Goal: Entertainment & Leisure: Consume media (video, audio)

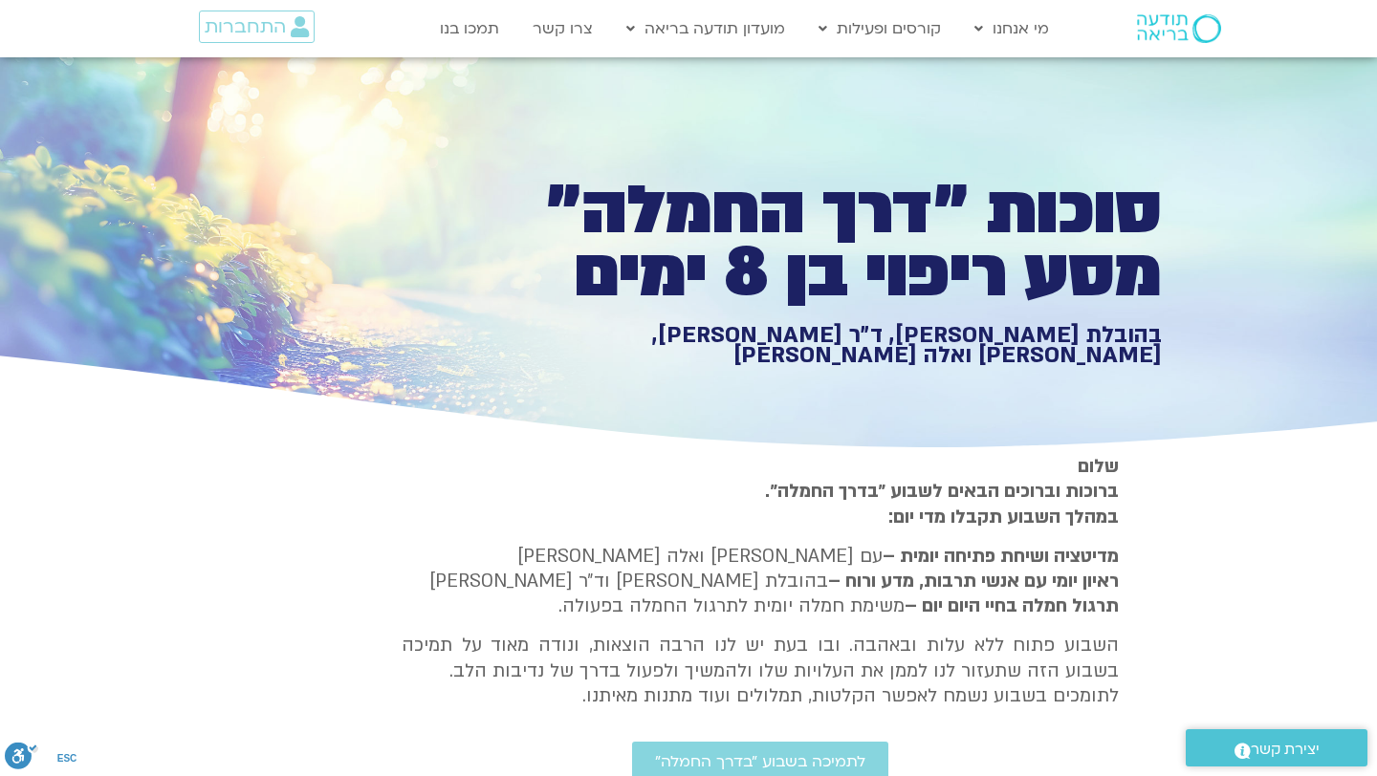
scroll to position [1501, 0]
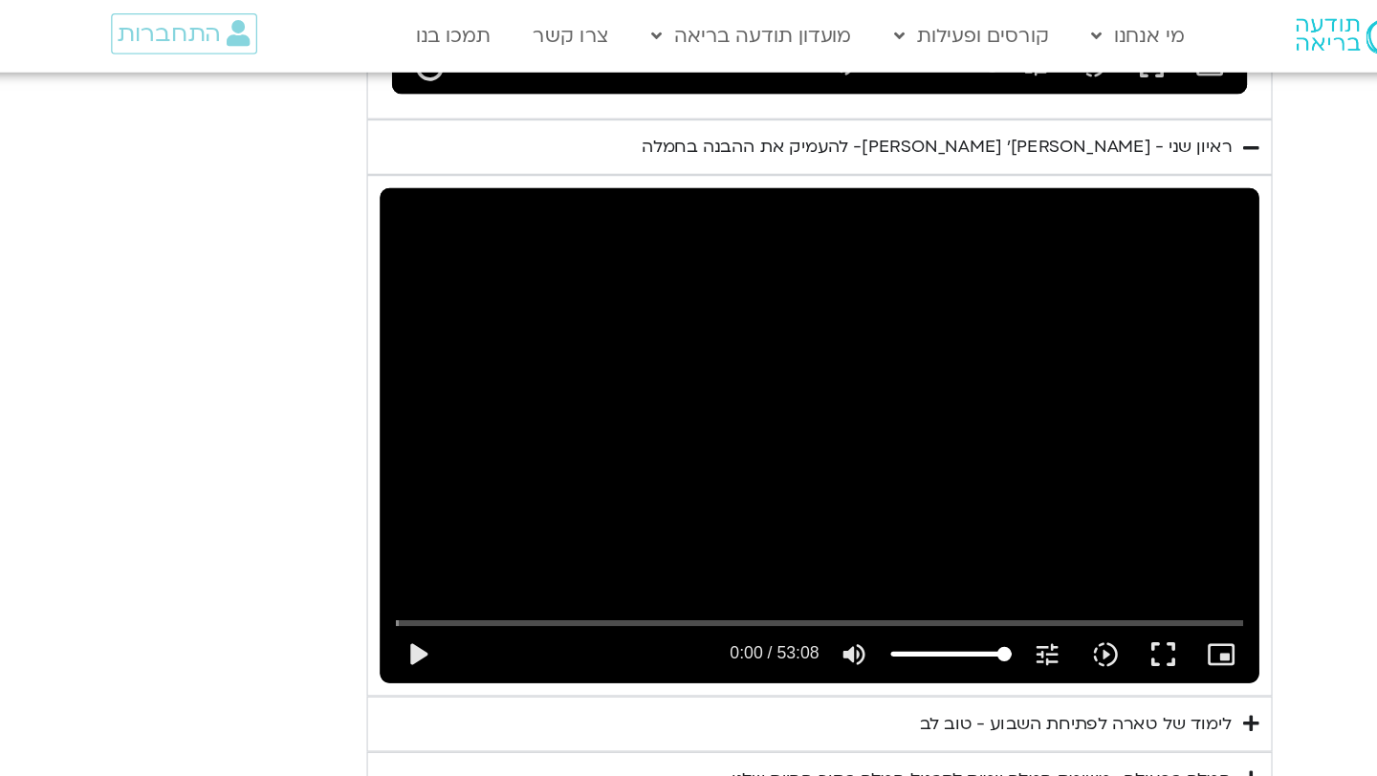
type input "1071.88"
type input "2817.733333"
type input "1071.88"
type input "2817.733333"
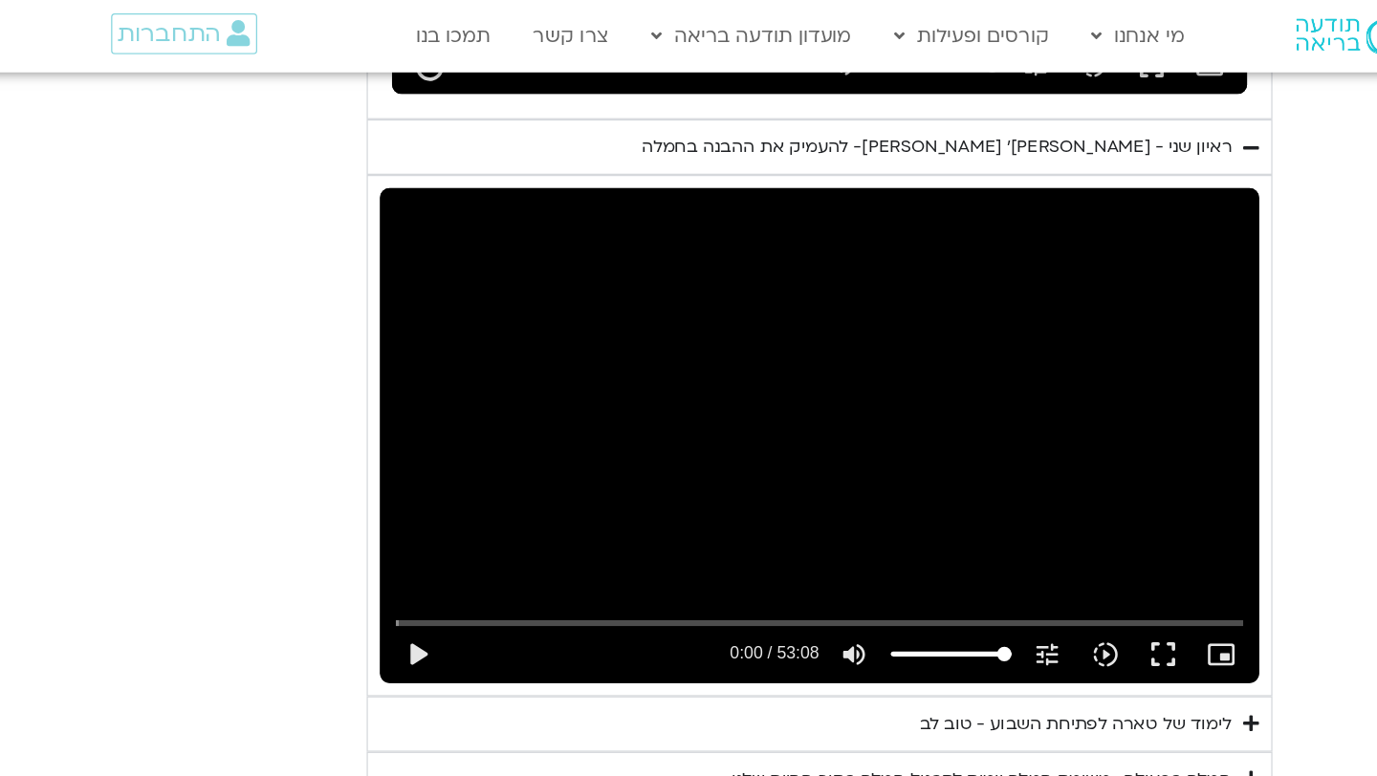
type input "1071.88"
type input "2817.733333"
type input "1071.88"
type input "2817.733333"
type input "1071.88"
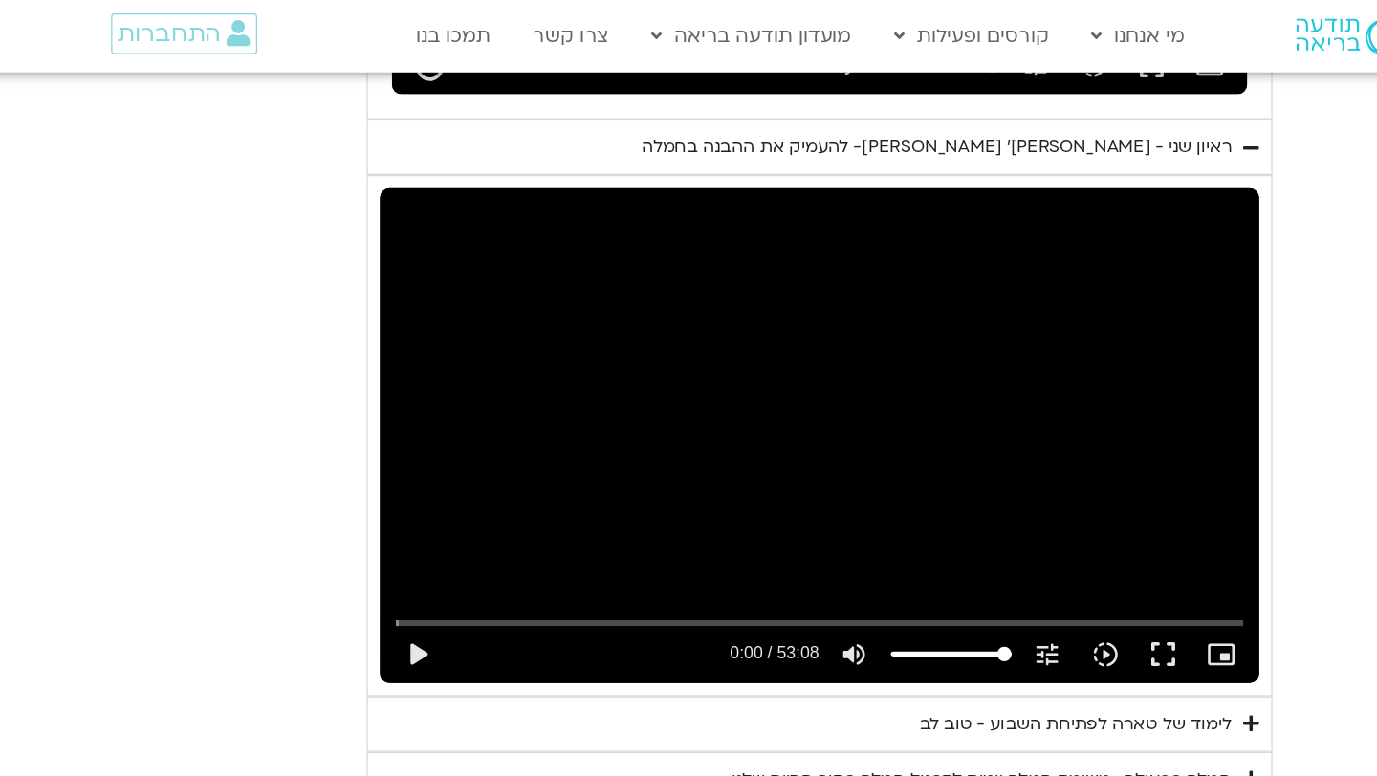
type input "2817.733333"
type input "1071.88"
type input "2817.733333"
type input "1071.88"
type input "2817.733333"
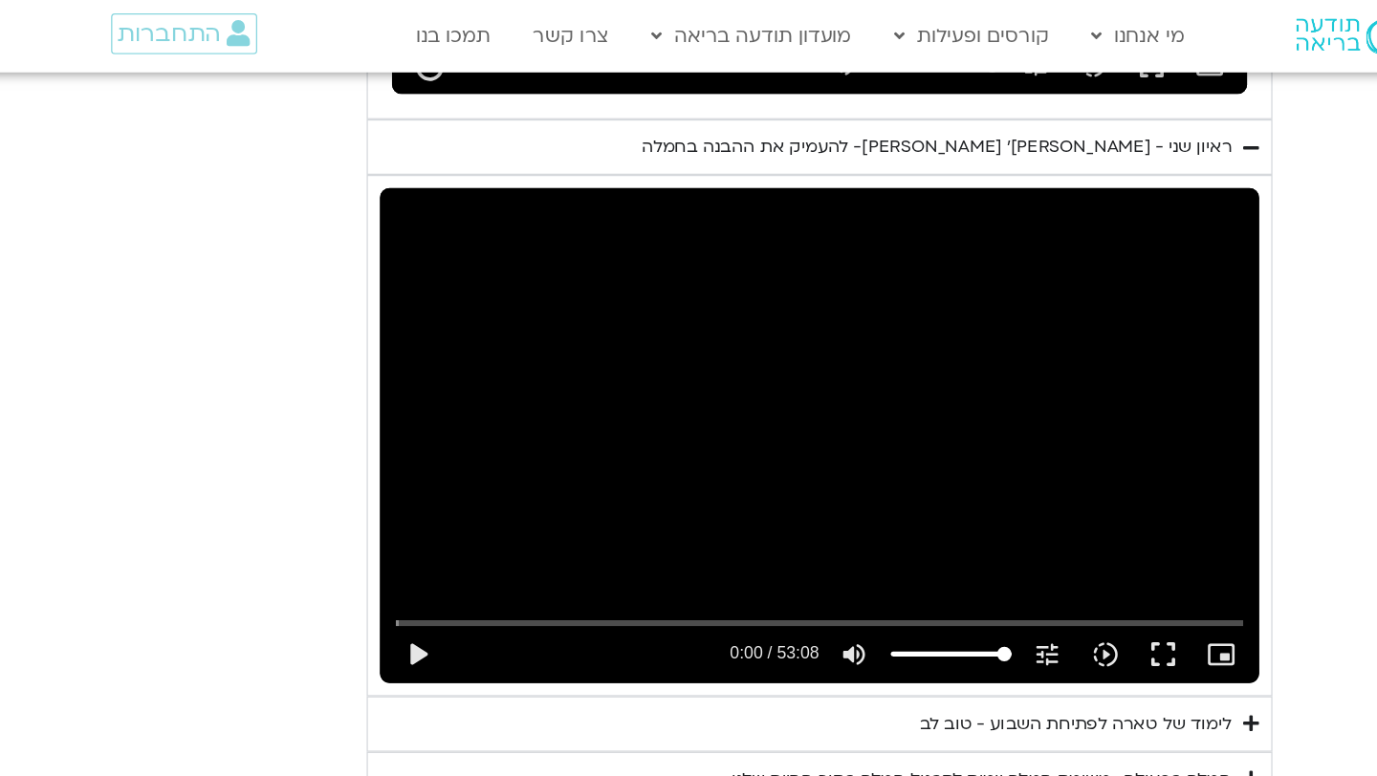
type input "1071.88"
type input "2817.733333"
type input "1071.88"
type input "2817.733333"
type input "1071.88"
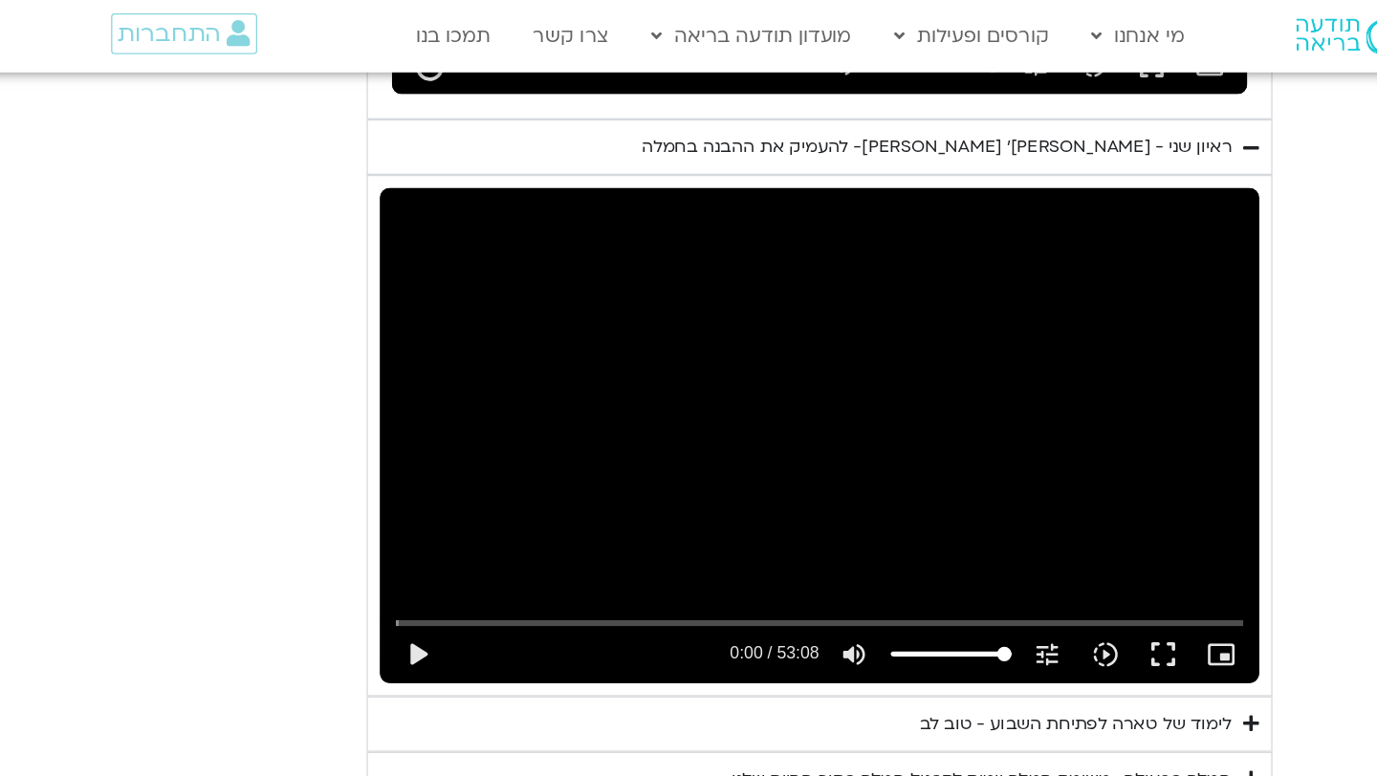
type input "2817.733333"
type input "1071.88"
type input "2817.733333"
type input "1071.88"
type input "2817.733333"
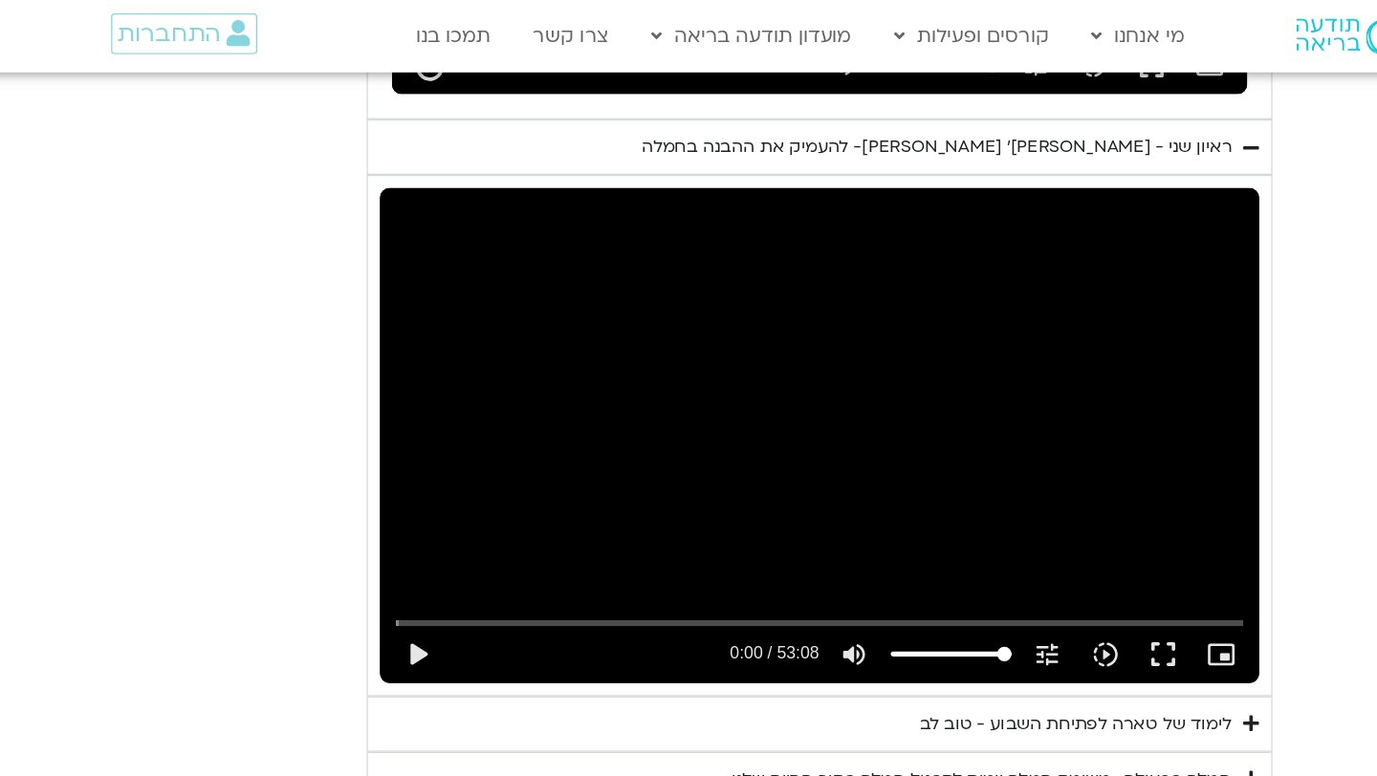
type input "1071.88"
type input "2817.733333"
type input "1071.88"
type input "2817.733333"
type input "1071.88"
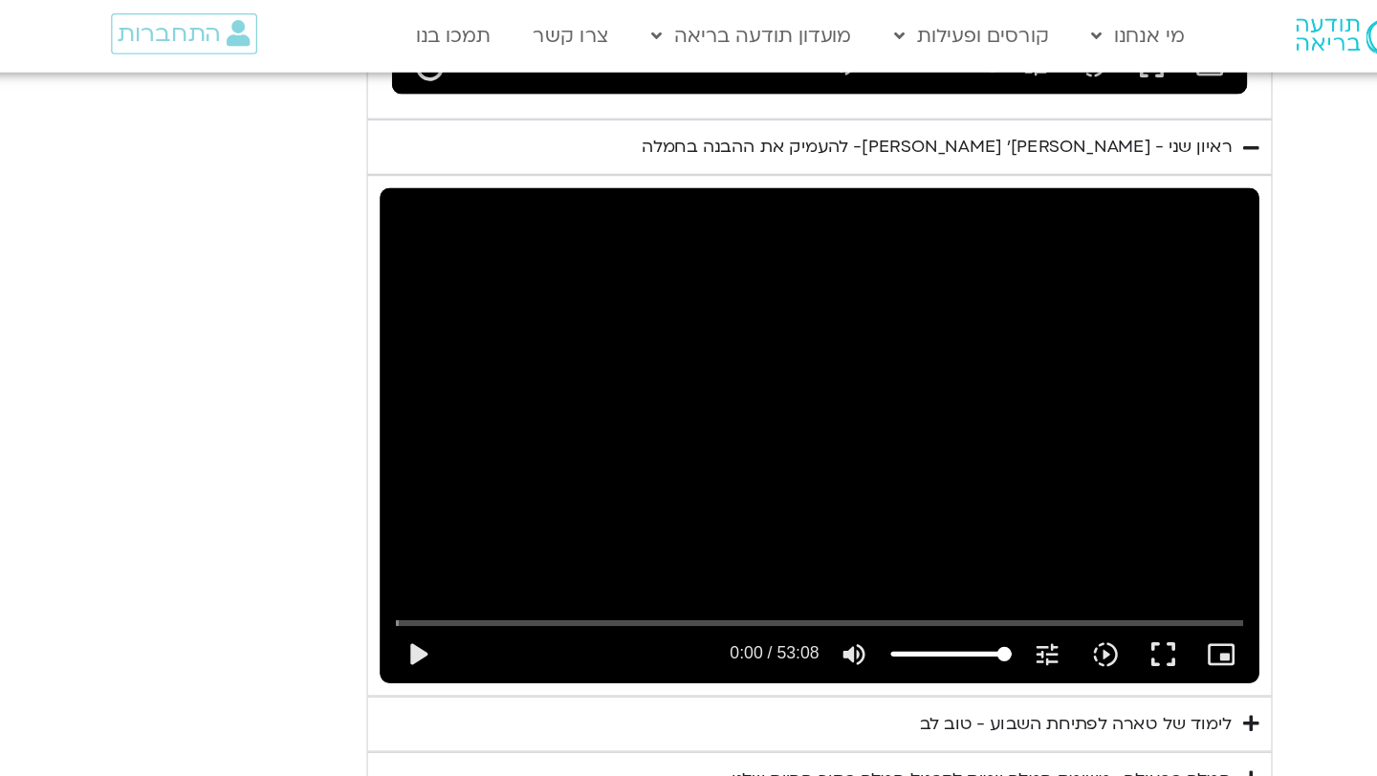
type input "2817.733333"
type input "1071.88"
type input "2817.733333"
type input "1071.88"
type input "2817.733333"
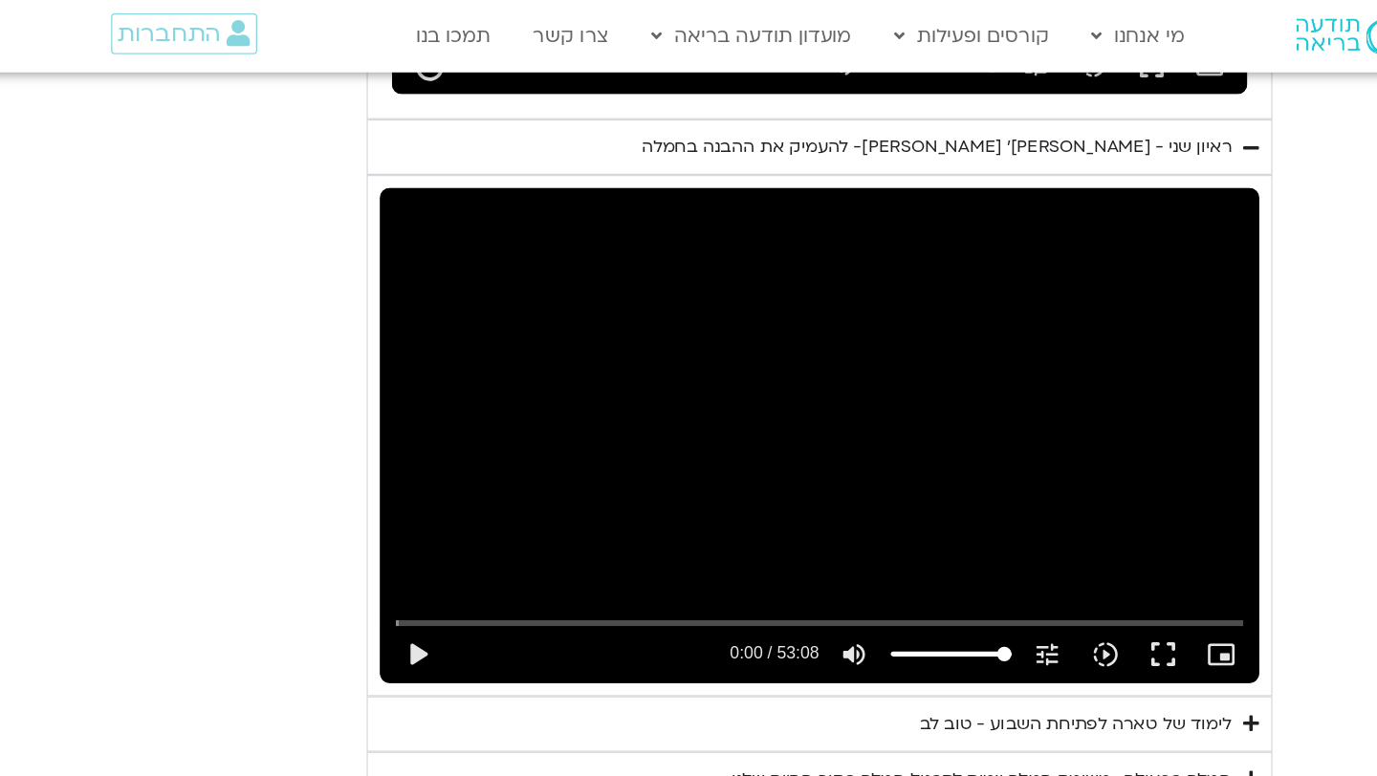
type input "1071.88"
type input "2817.733333"
type input "1071.88"
type input "2817.733333"
type input "1071.88"
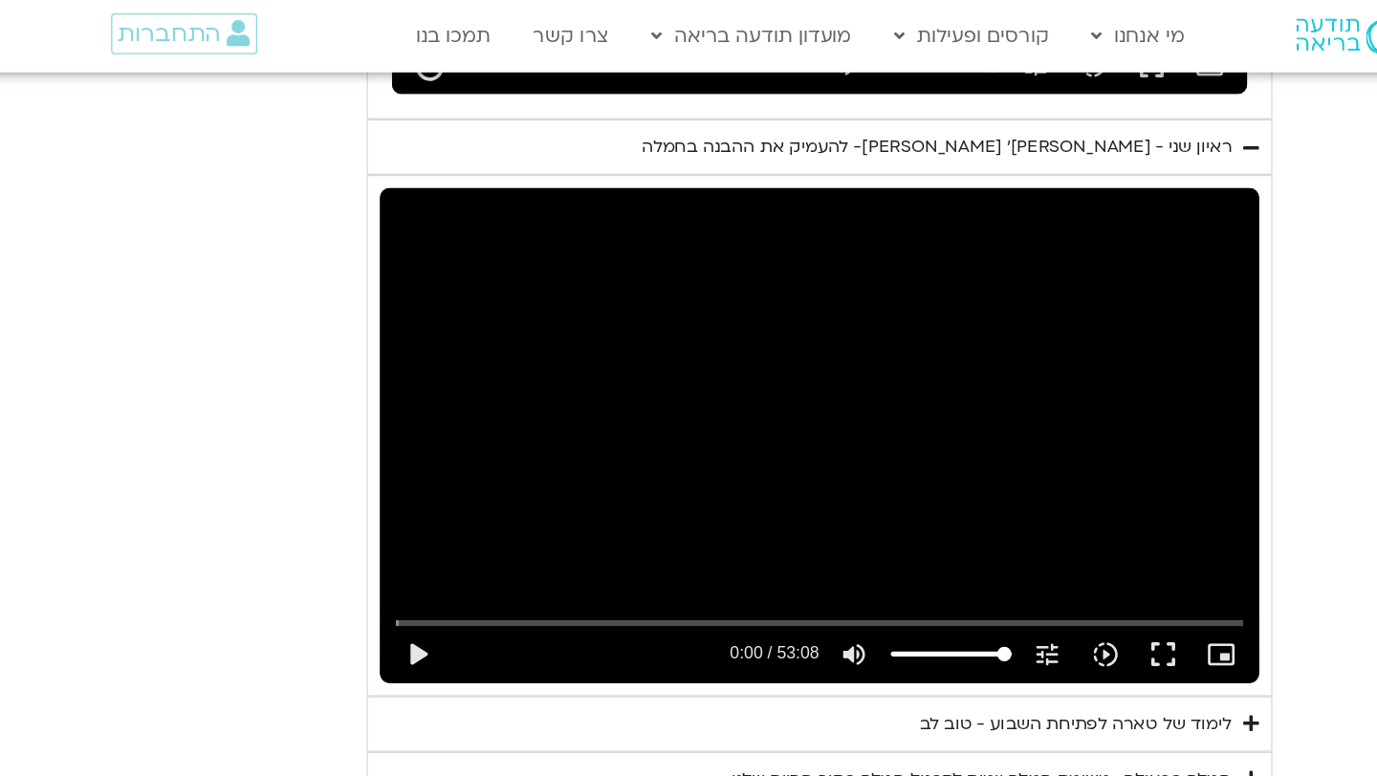
type input "2817.733333"
type input "1071.88"
type input "2817.733333"
type input "1071.88"
type input "2817.733333"
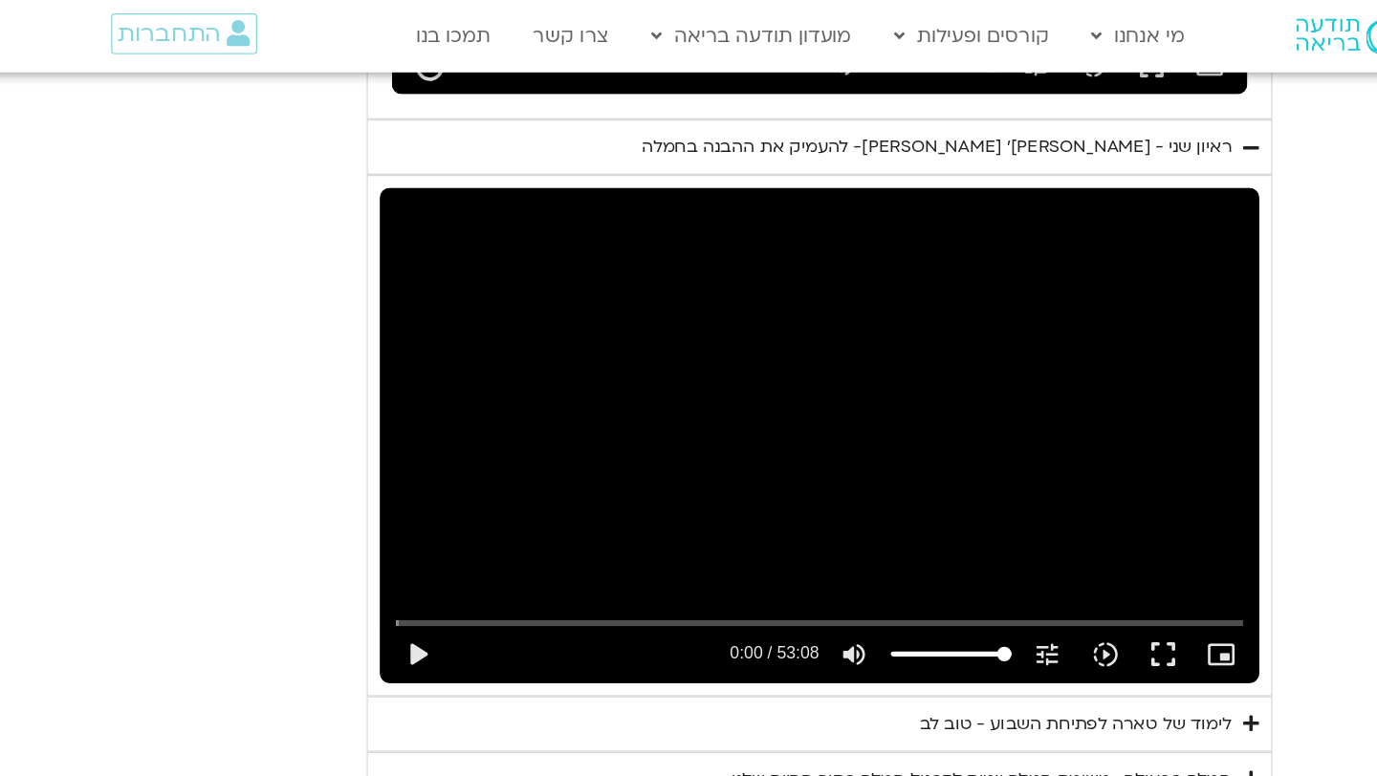
type input "1071.88"
type input "2817.733333"
type input "1071.88"
type input "2817.733333"
type input "1071.88"
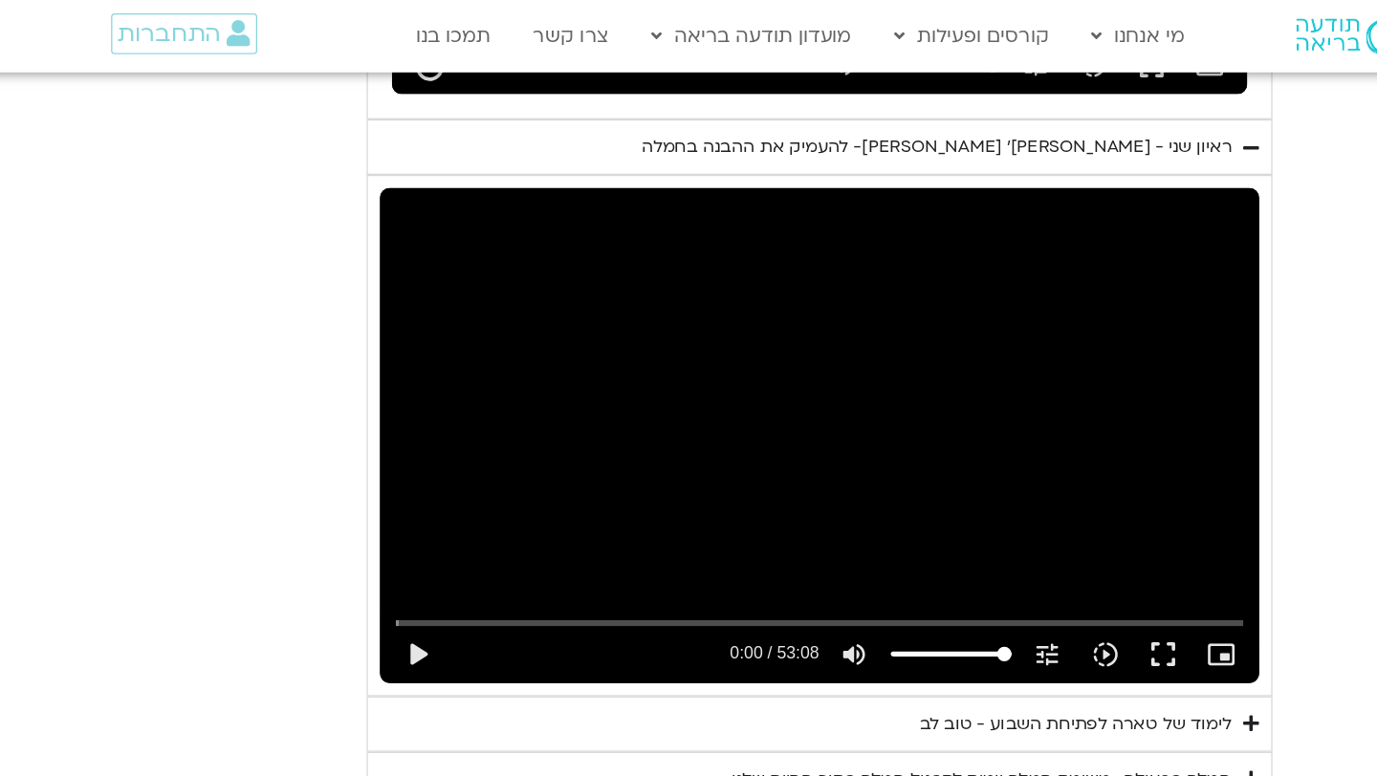
type input "2817.733333"
type input "1071.88"
type input "2817.733333"
type input "1071.88"
type input "2817.733333"
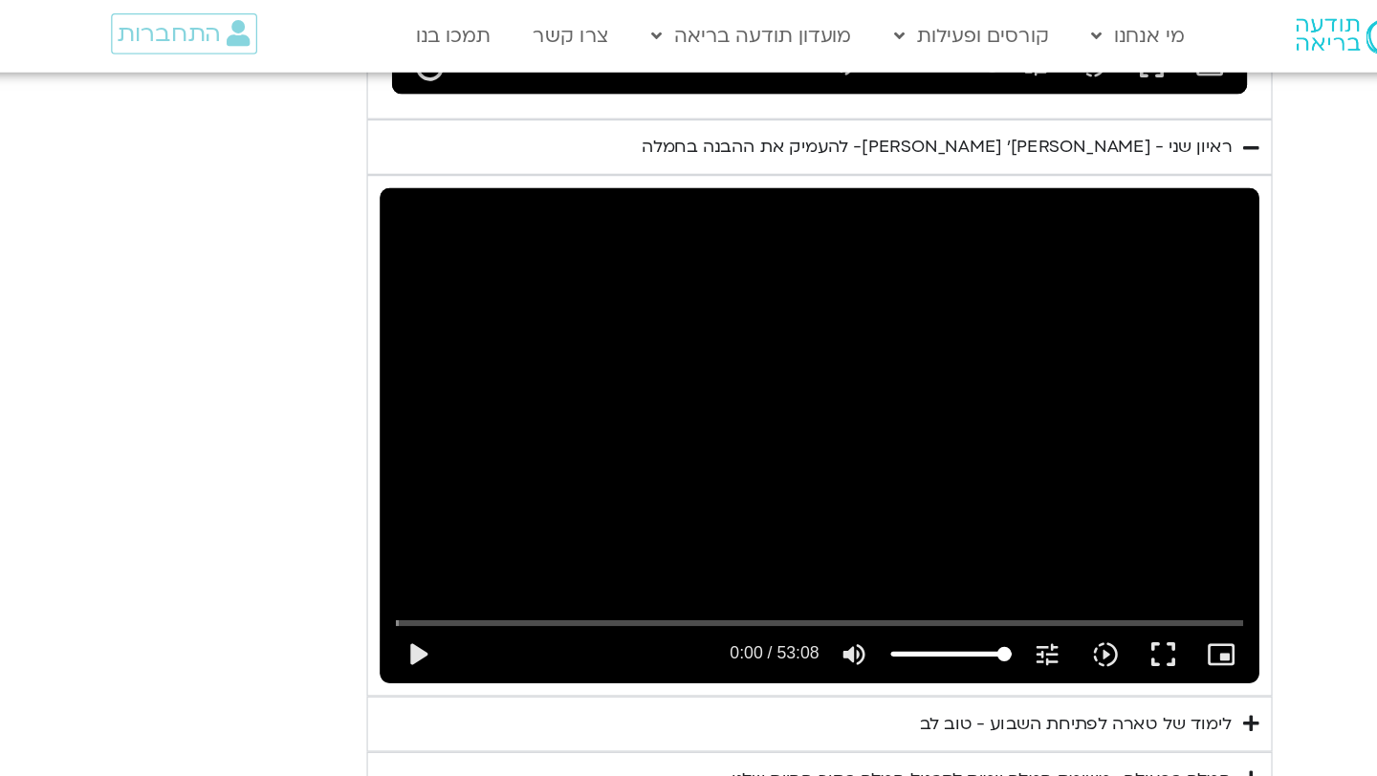
type input "1071.88"
type input "2817.733333"
type input "1071.88"
type input "2817.733333"
type input "1071.88"
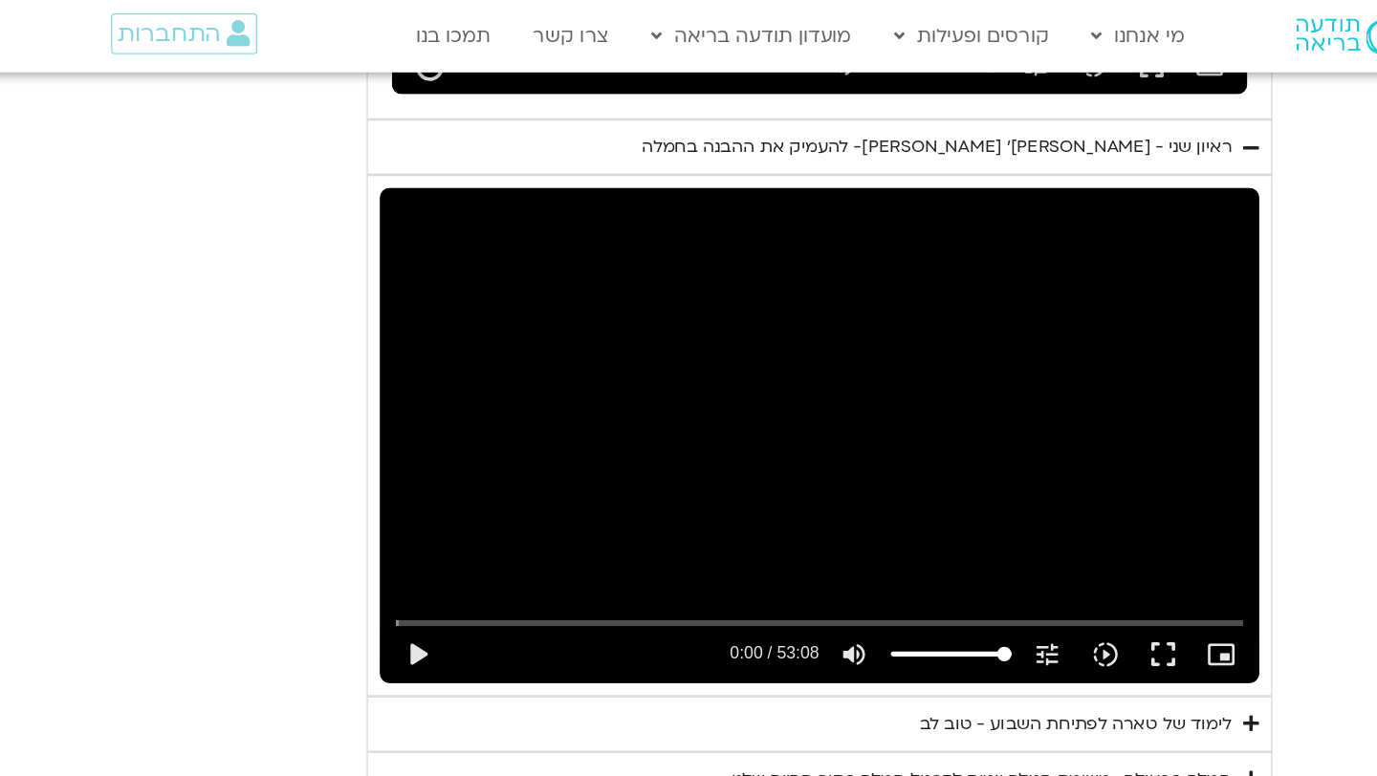
type input "2817.733333"
type input "1071.88"
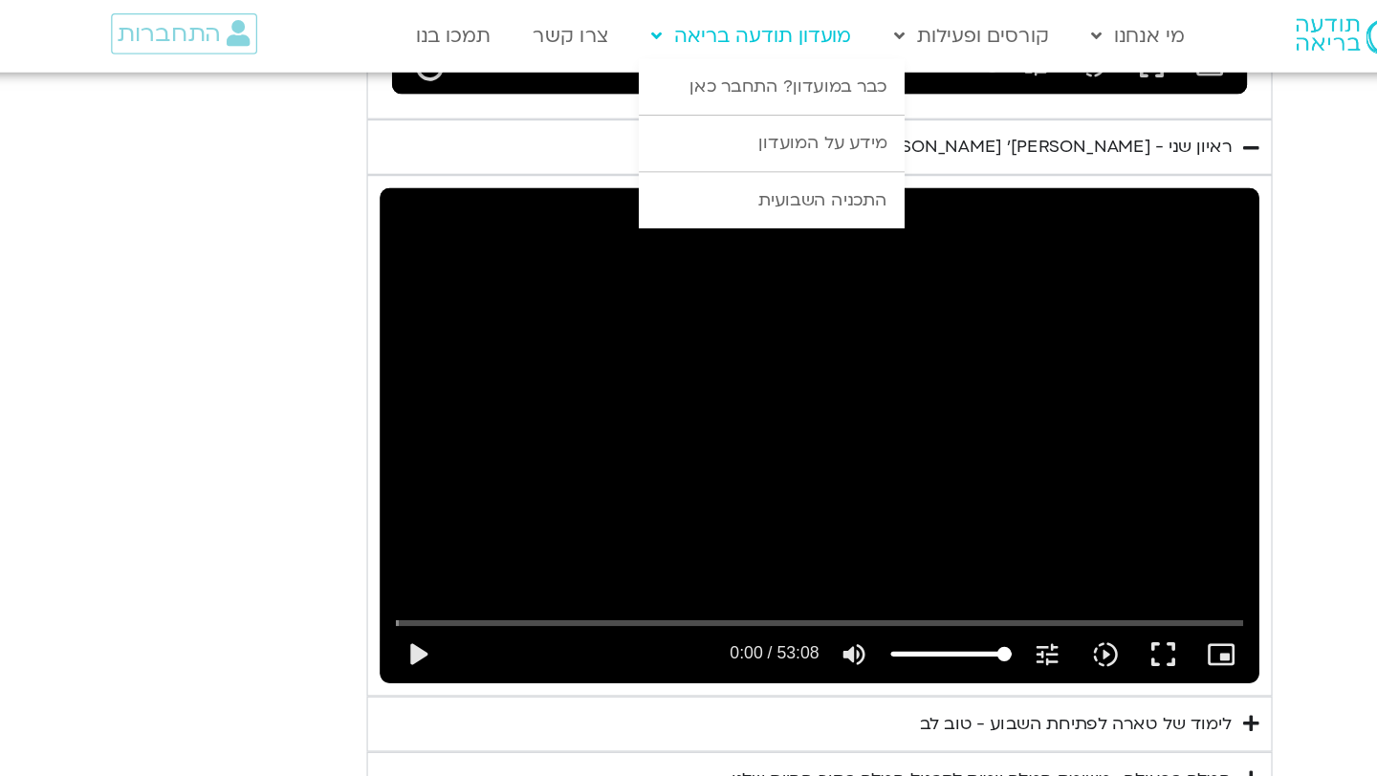
type input "2817.733333"
type input "1071.88"
type input "2817.733333"
type input "1071.88"
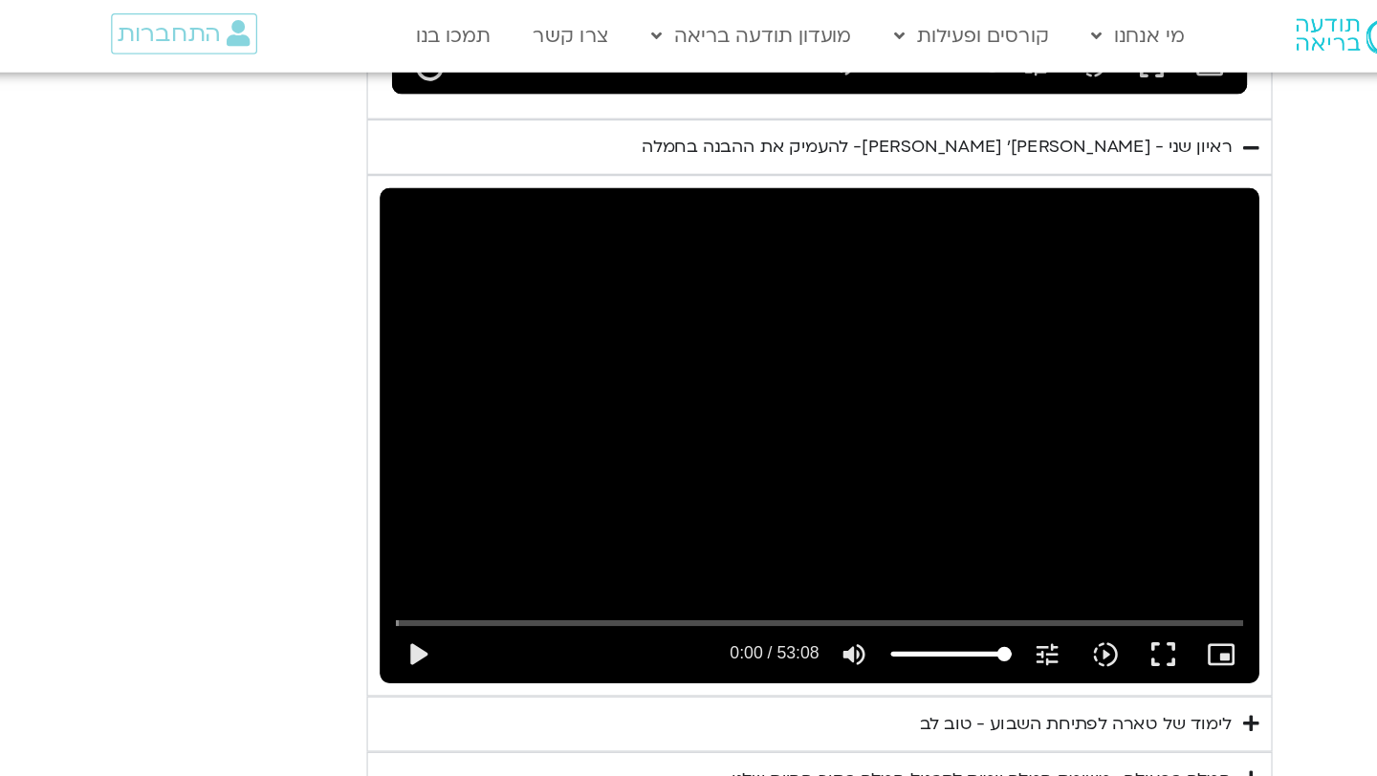
type input "2817.733333"
type input "1071.88"
type input "2817.733333"
type input "1071.88"
type input "2817.733333"
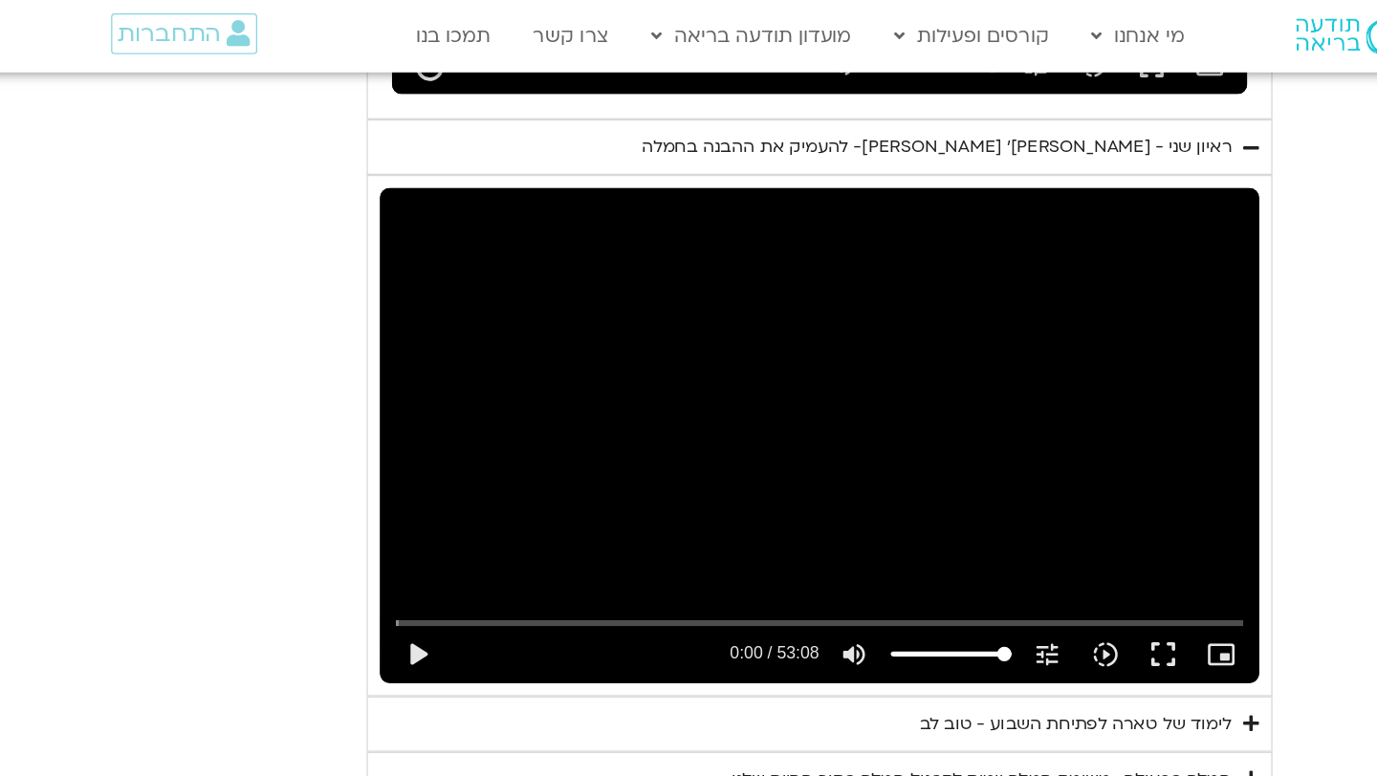
type input "1071.88"
type input "2817.733333"
type input "1071.88"
type input "2817.733333"
type input "1071.88"
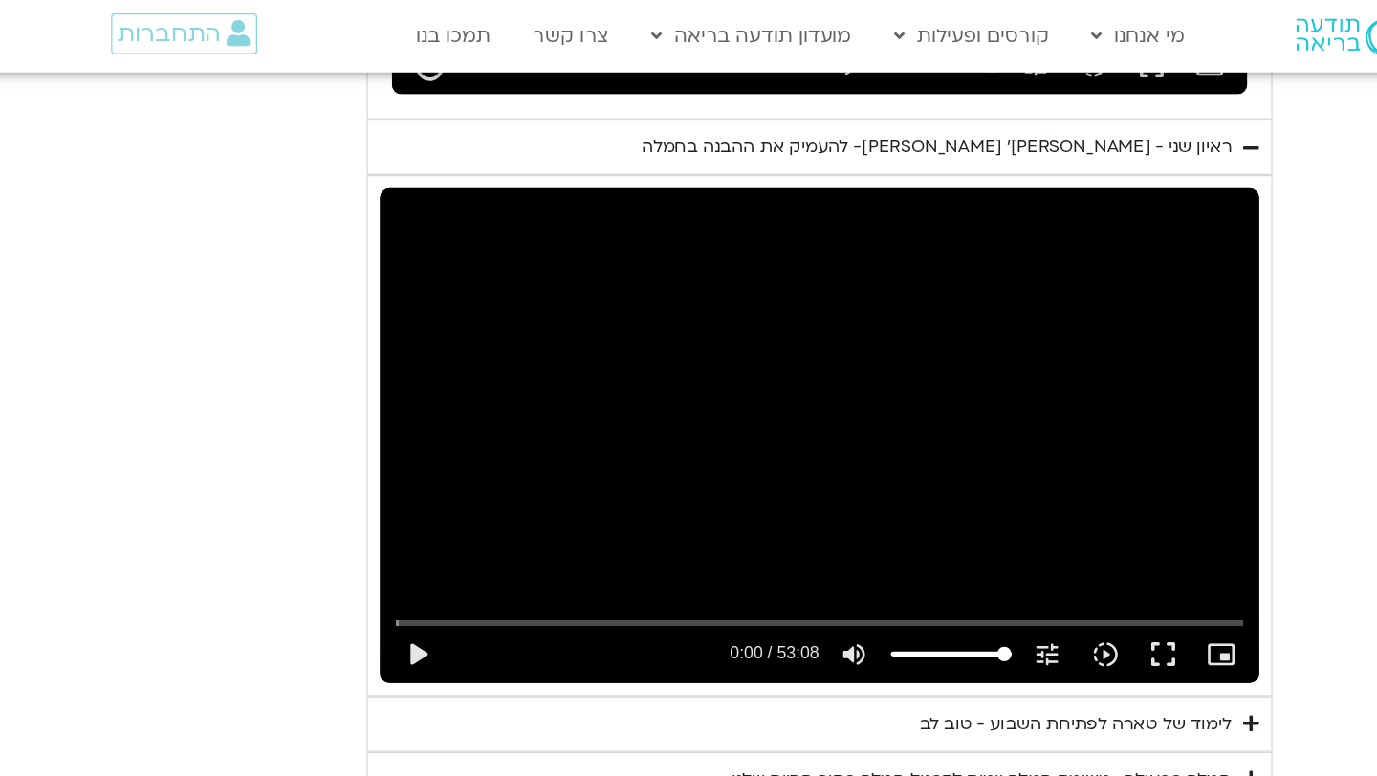
type input "2817.733333"
type input "1071.88"
type input "2817.733333"
type input "1071.88"
type input "2817.733333"
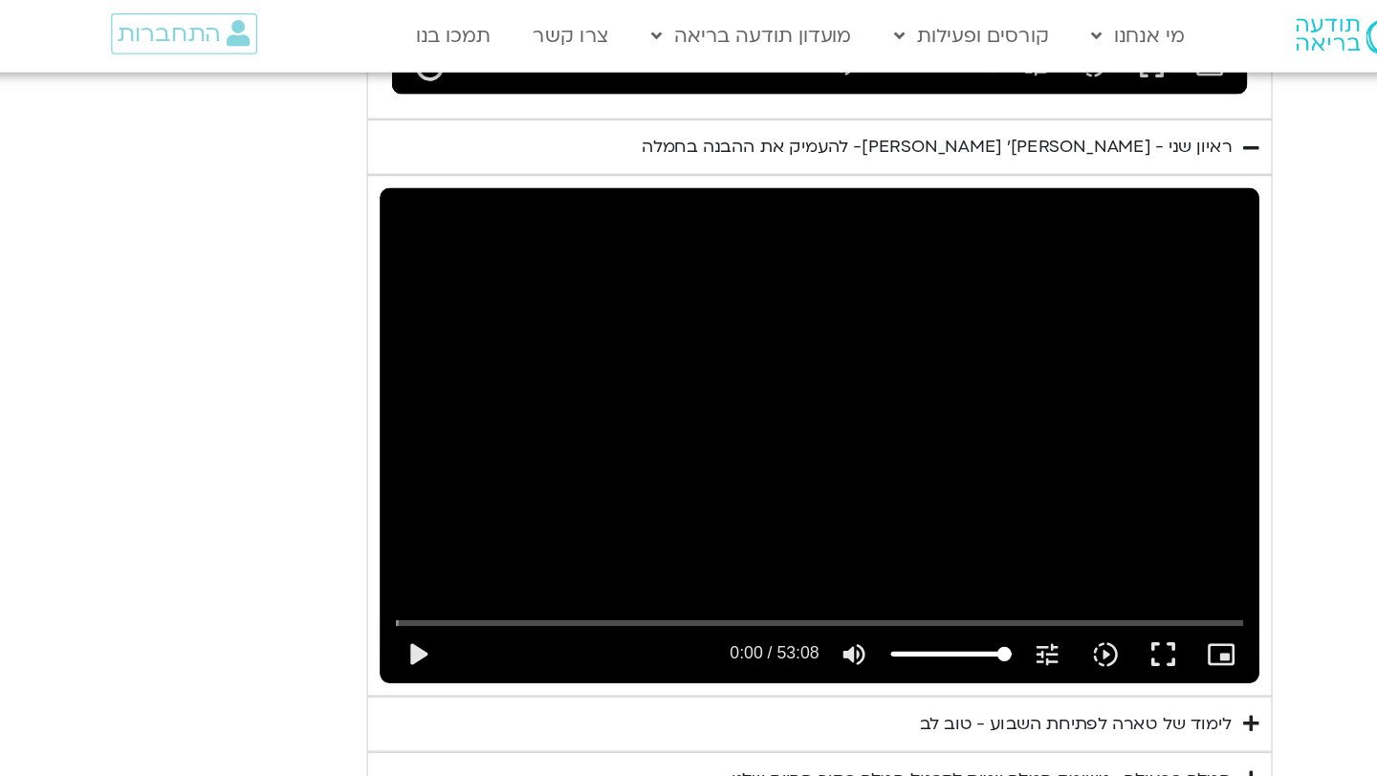
type input "1071.88"
type input "2817.733333"
type input "1071.88"
type input "2817.733333"
type input "1071.88"
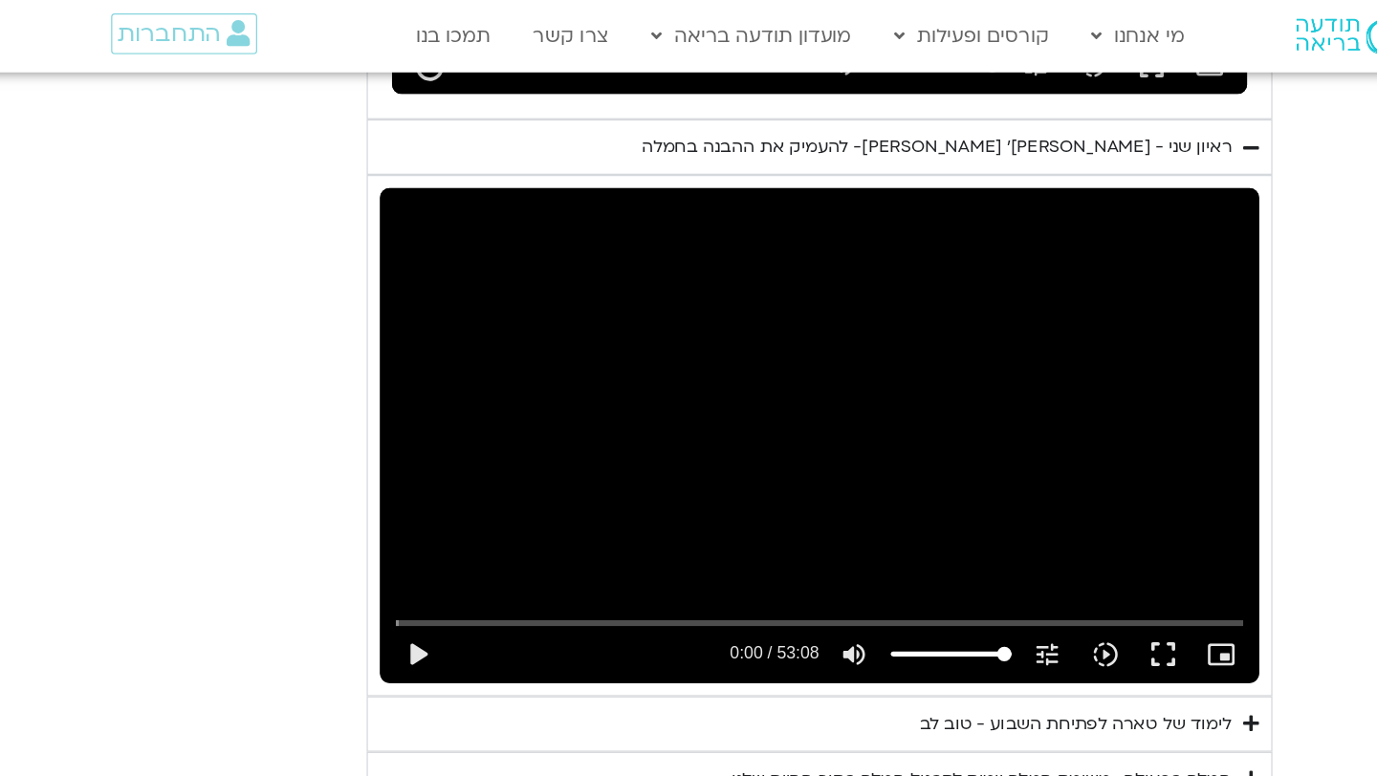
type input "2817.733333"
type input "1071.88"
type input "2817.733333"
type input "1071.88"
type input "2817.733333"
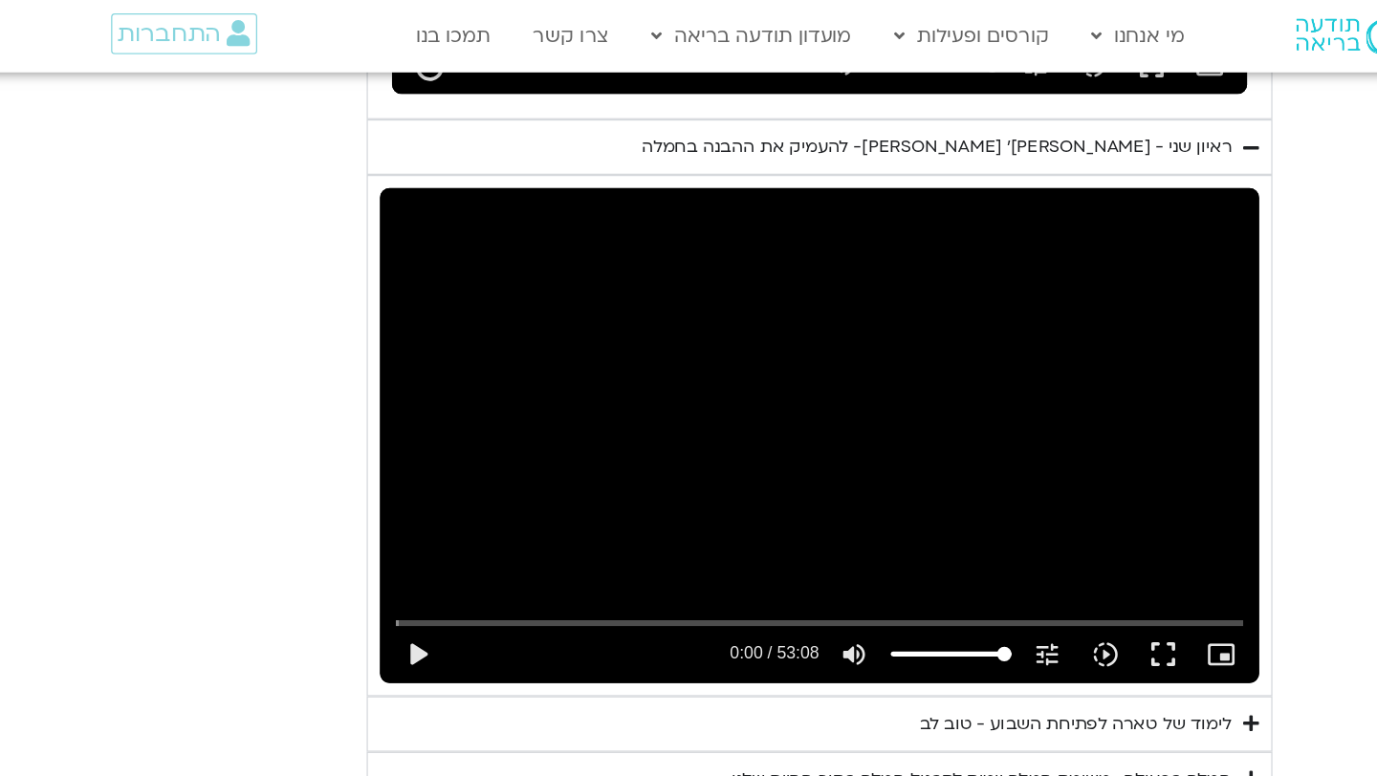
type input "1071.88"
type input "2817.733333"
type input "1071.88"
type input "2817.733333"
type input "1071.88"
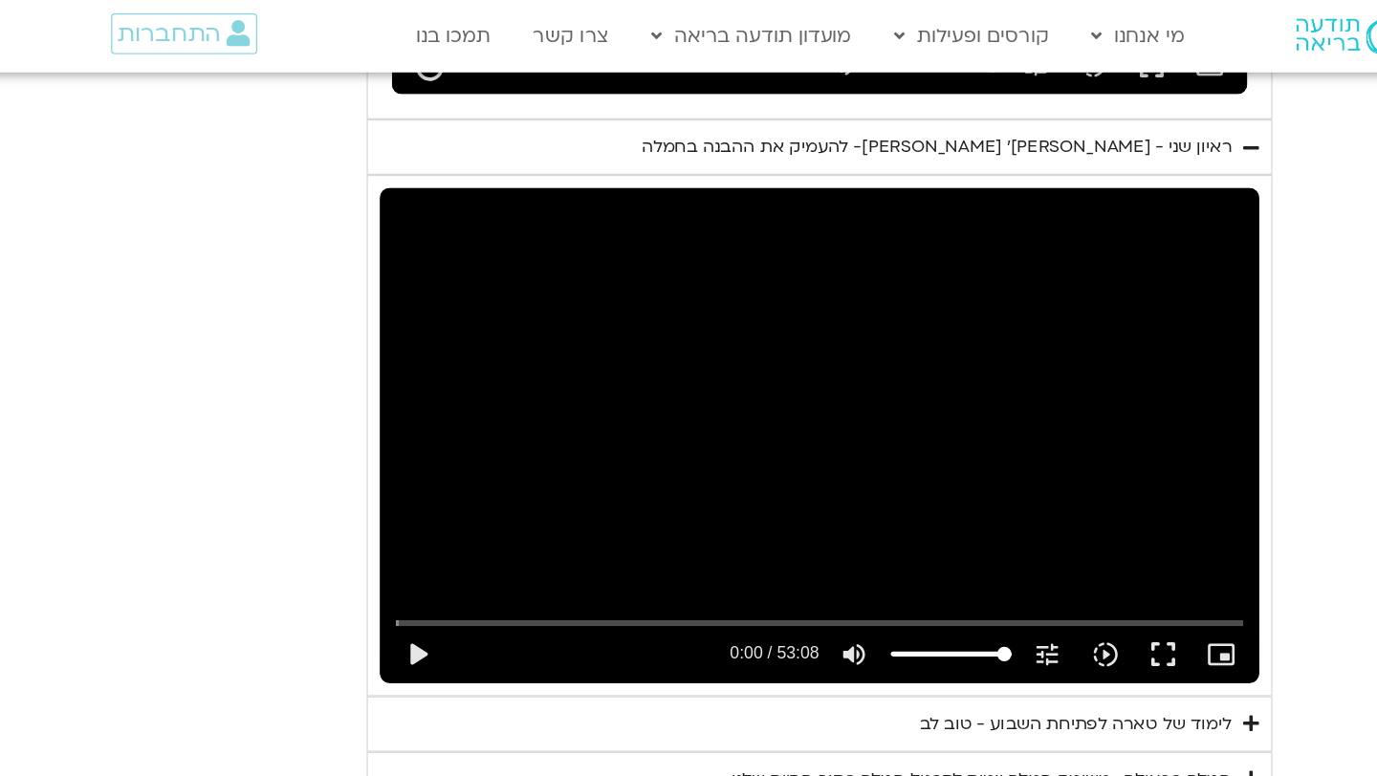
type input "2817.733333"
type input "1071.88"
type input "2817.733333"
type input "1071.88"
type input "2817.733333"
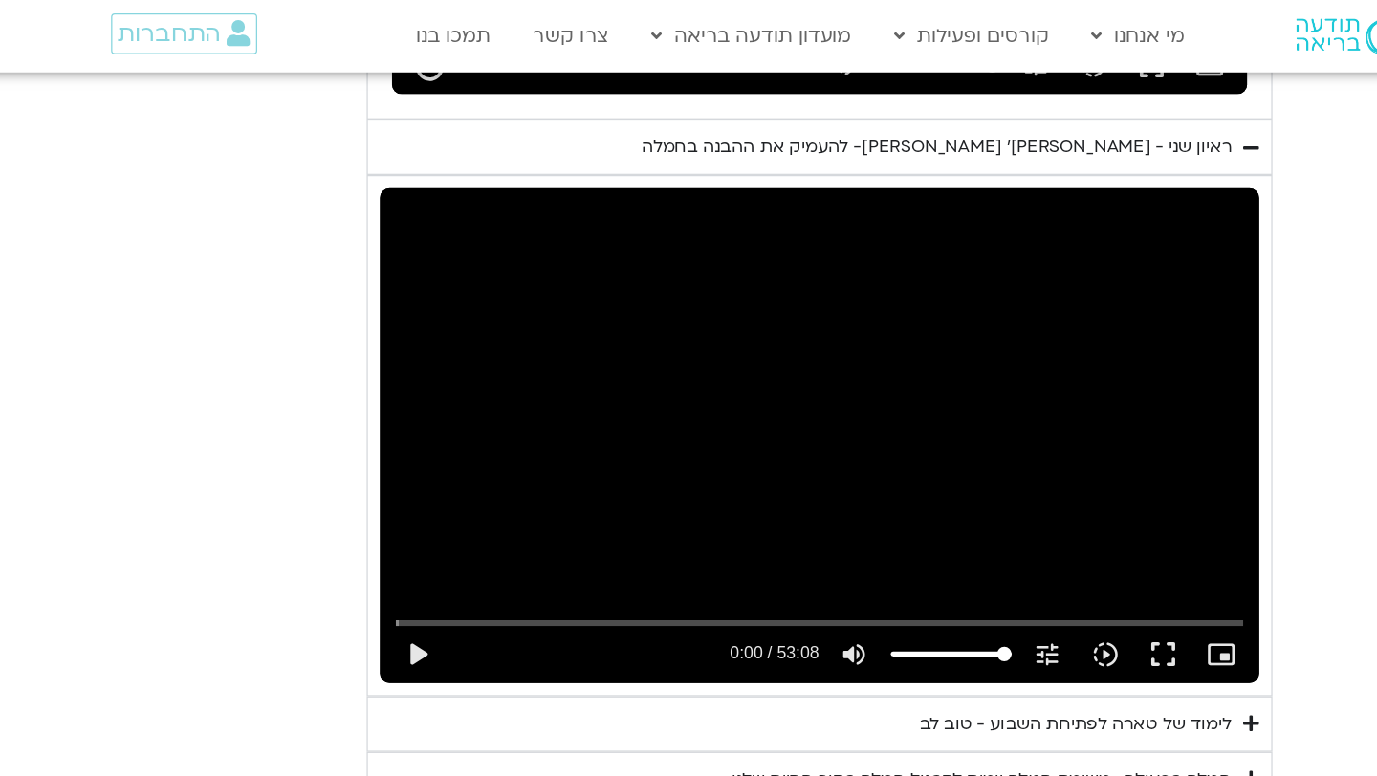
type input "1071.88"
type input "2817.733333"
type input "1071.88"
type input "2817.733333"
type input "1071.88"
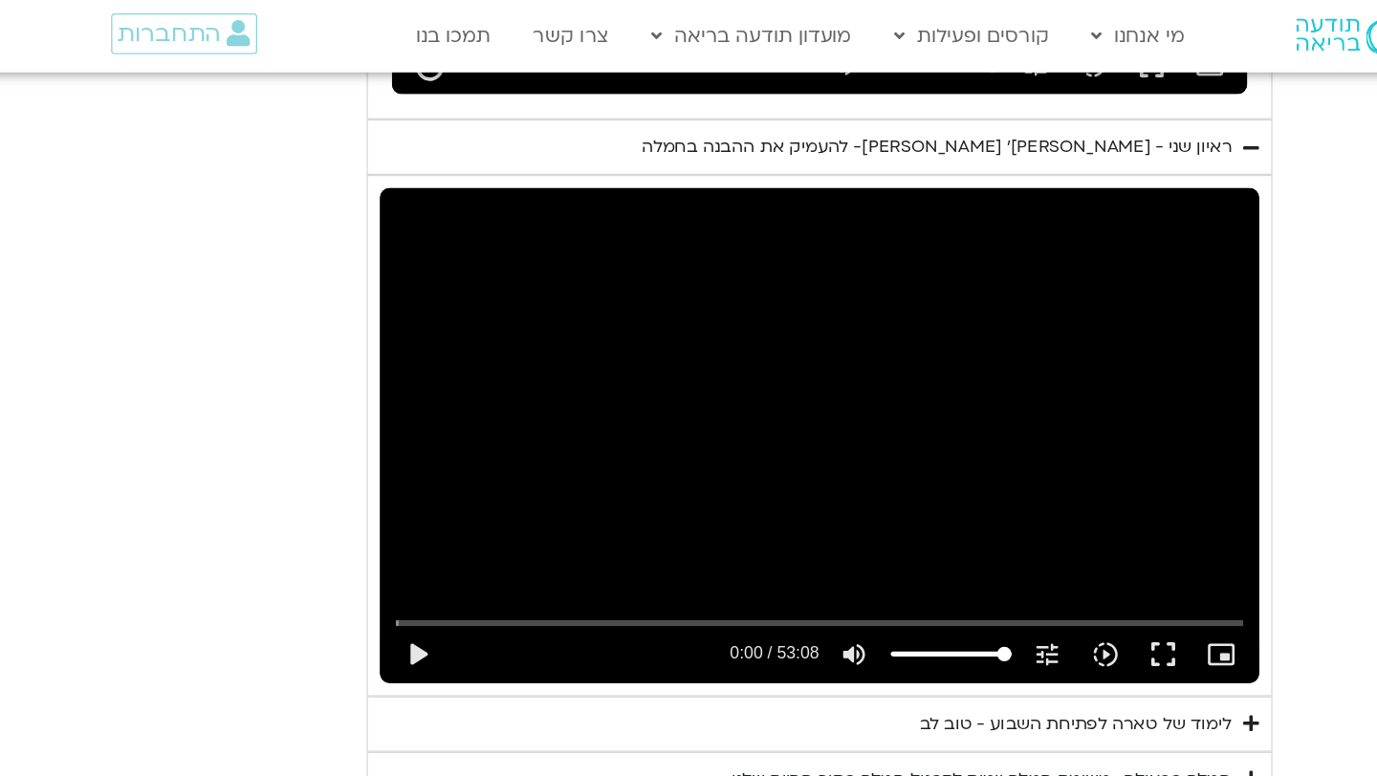
type input "2817.733333"
type input "1071.88"
type input "2817.733333"
type input "1071.88"
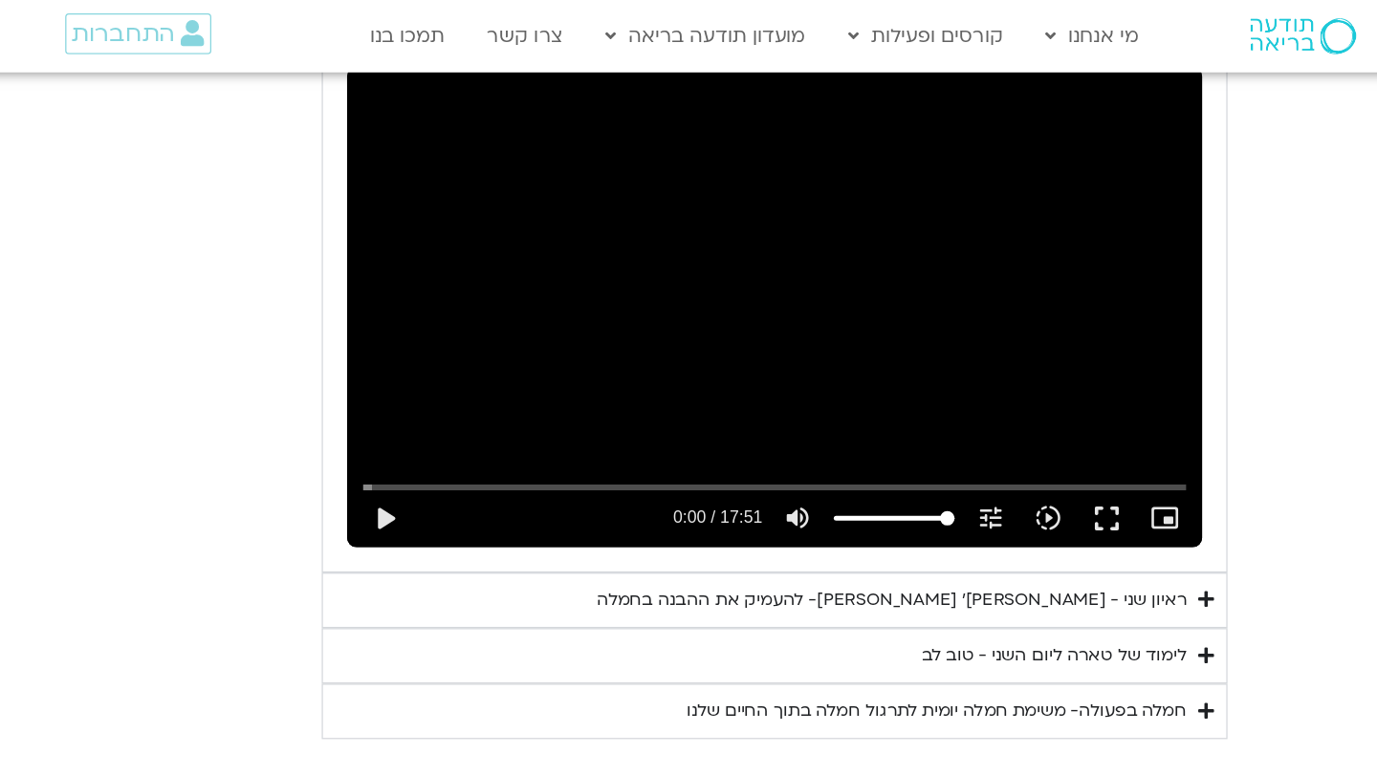
scroll to position [3502, 0]
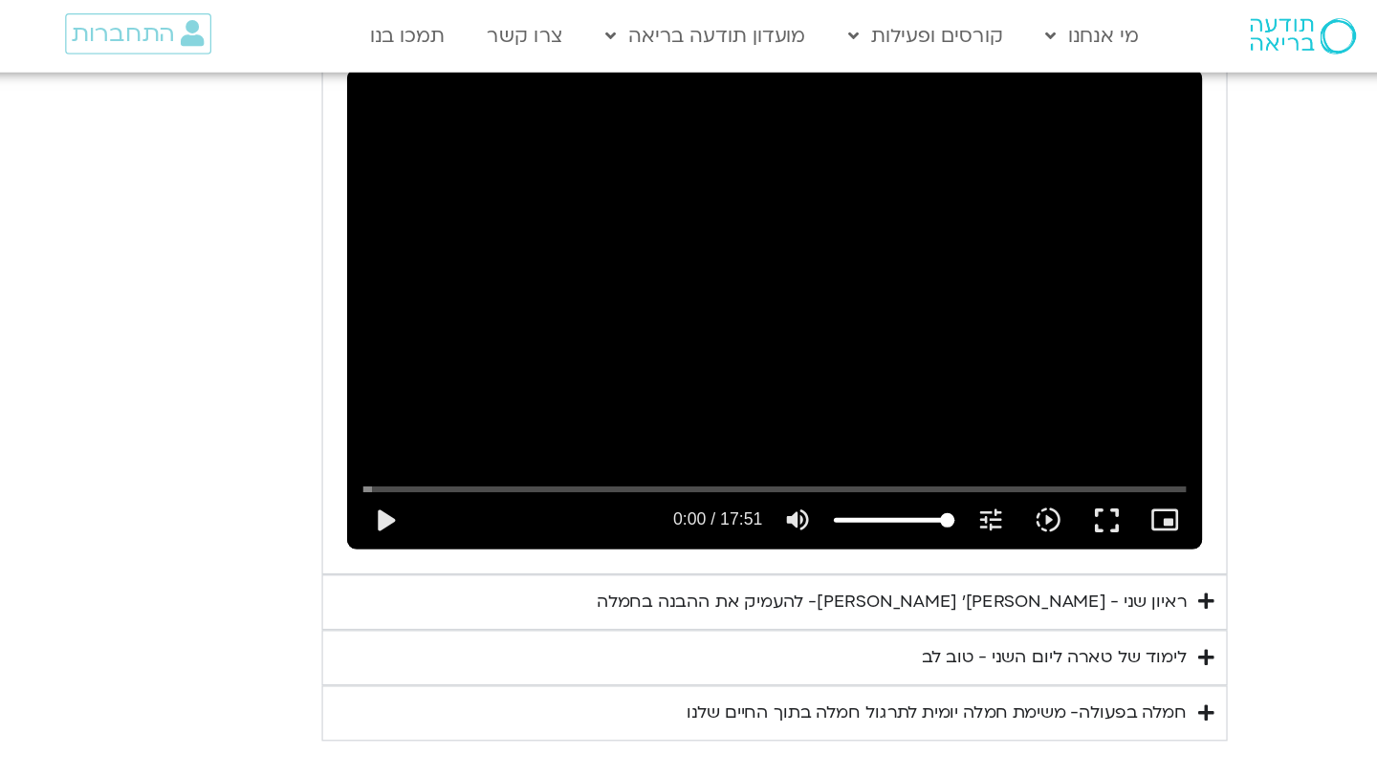
click at [914, 466] on div "ראיון שני - [PERSON_NAME]׳ [PERSON_NAME]- להעמיק את ההבנה בחמלה" at bounding box center [853, 477] width 467 height 23
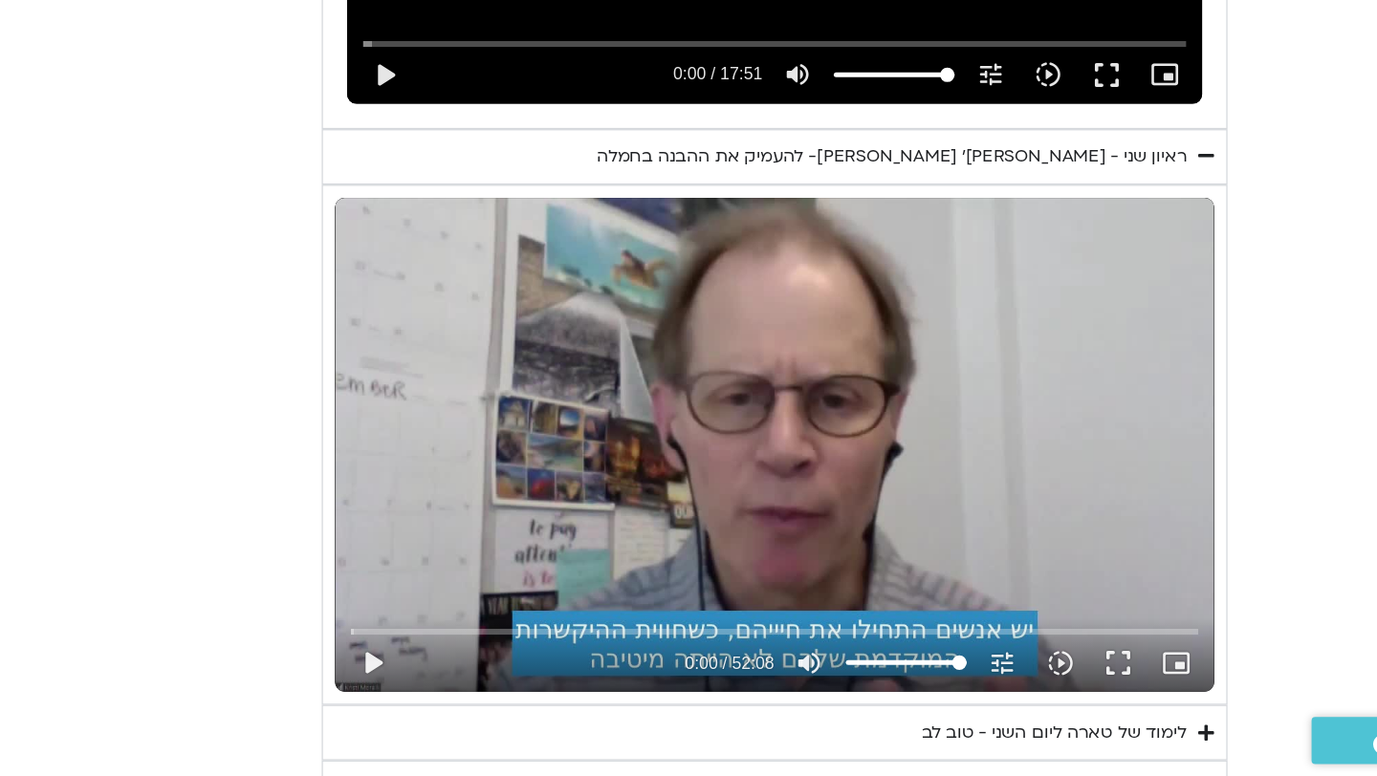
scroll to position [3699, 0]
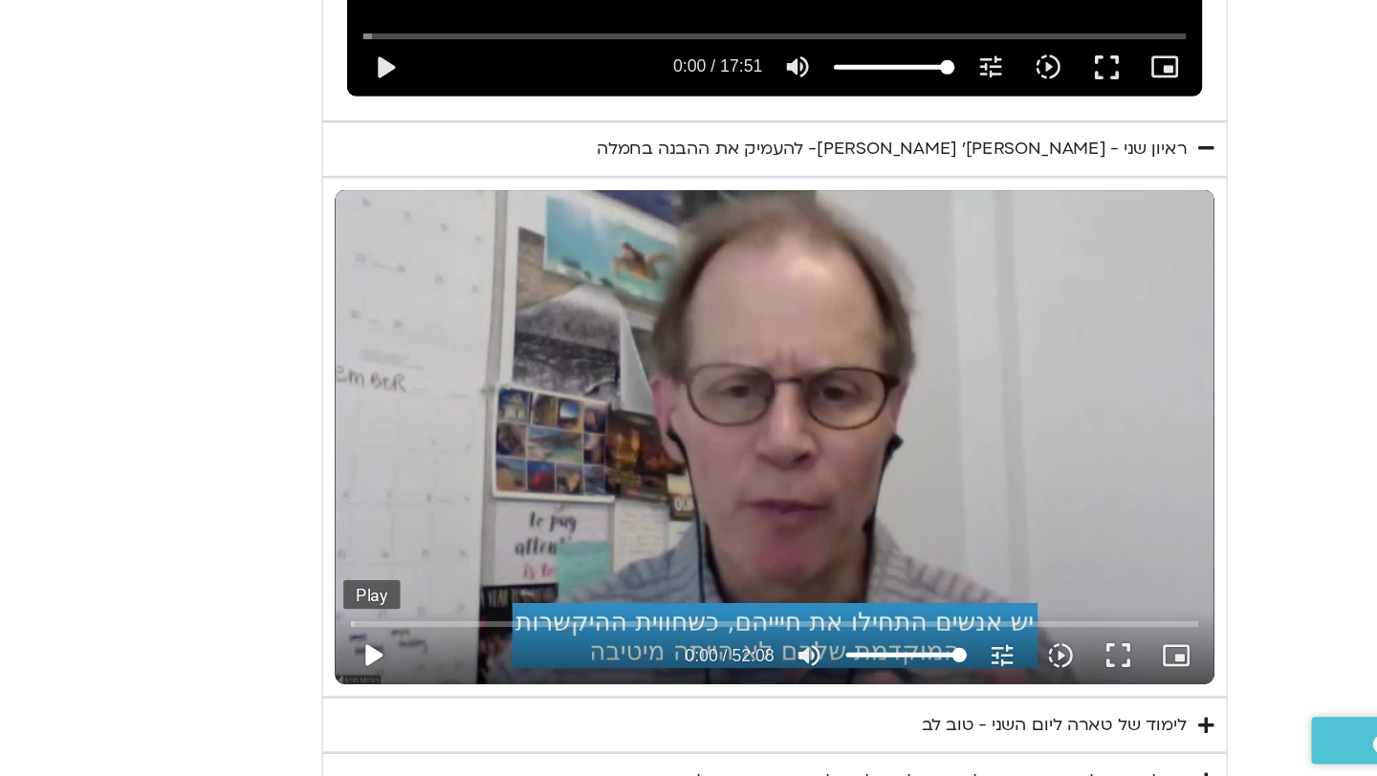
click at [445, 658] on button "play_arrow" at bounding box center [442, 681] width 46 height 46
click at [1069, 669] on icon "picture_in_picture_alt" at bounding box center [1078, 680] width 23 height 23
type input "1.869761"
click at [440, 661] on button "pause" at bounding box center [442, 681] width 46 height 46
click at [442, 658] on button "play_arrow" at bounding box center [442, 681] width 46 height 46
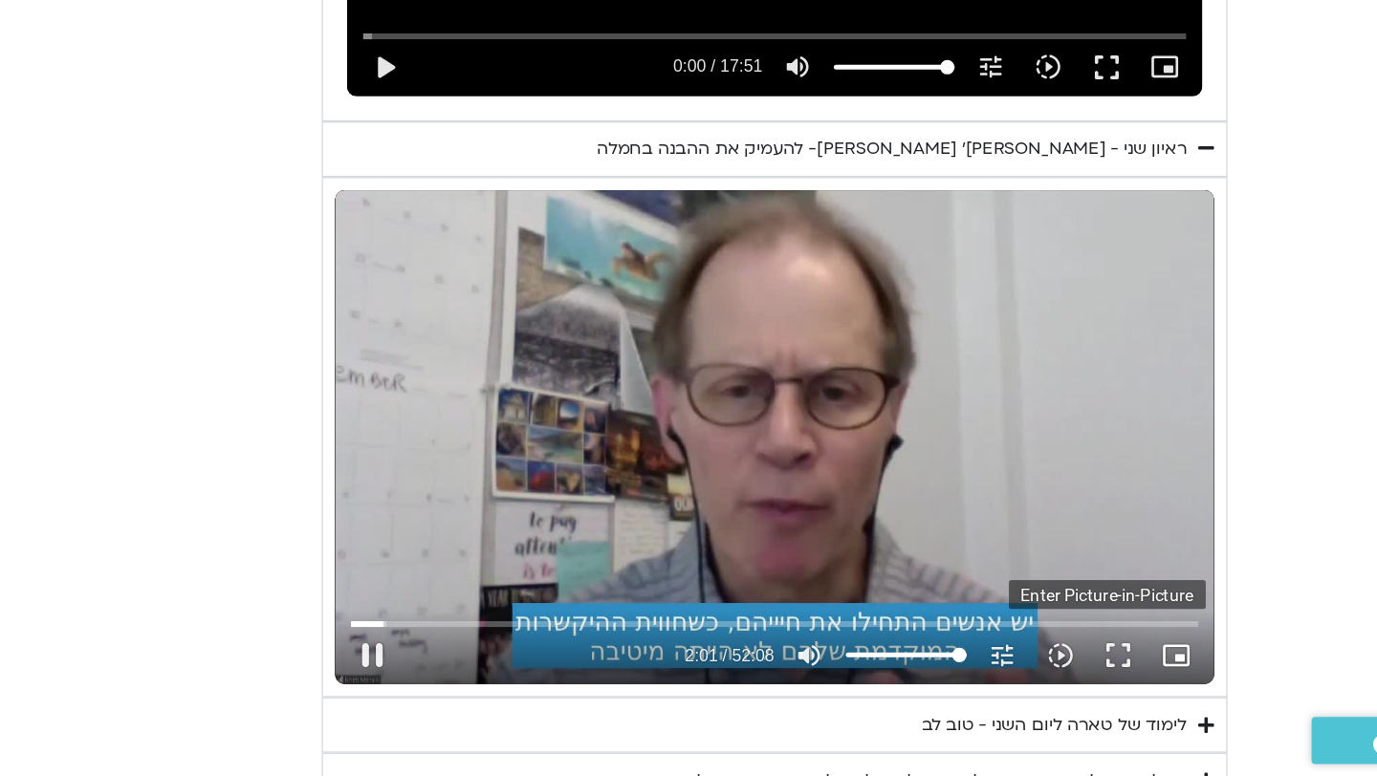
type input "121.700988"
click at [1076, 669] on icon "picture_in_picture_alt" at bounding box center [1078, 680] width 23 height 23
click at [1035, 665] on button "fullscreen" at bounding box center [1033, 681] width 46 height 46
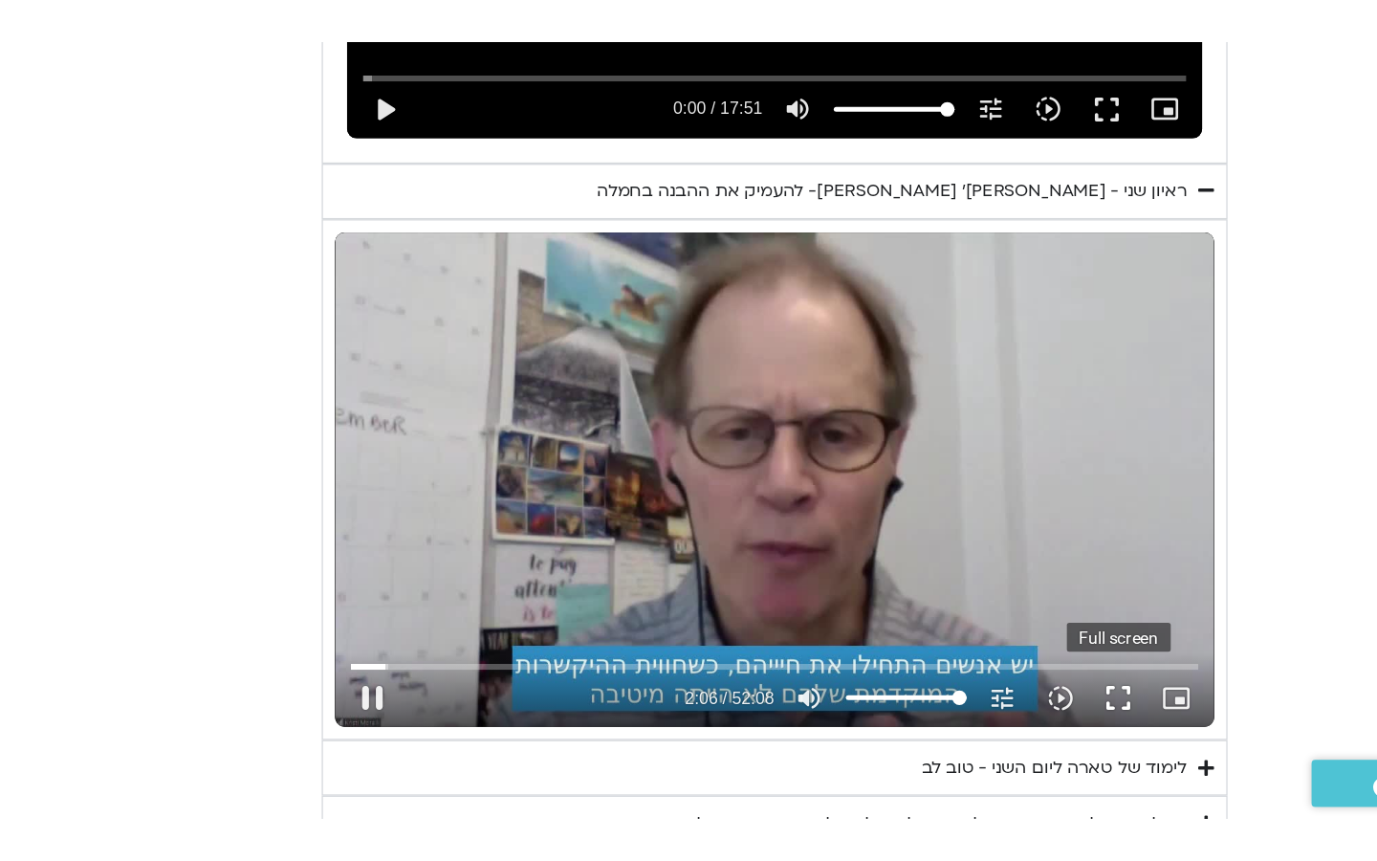
scroll to position [3698, 0]
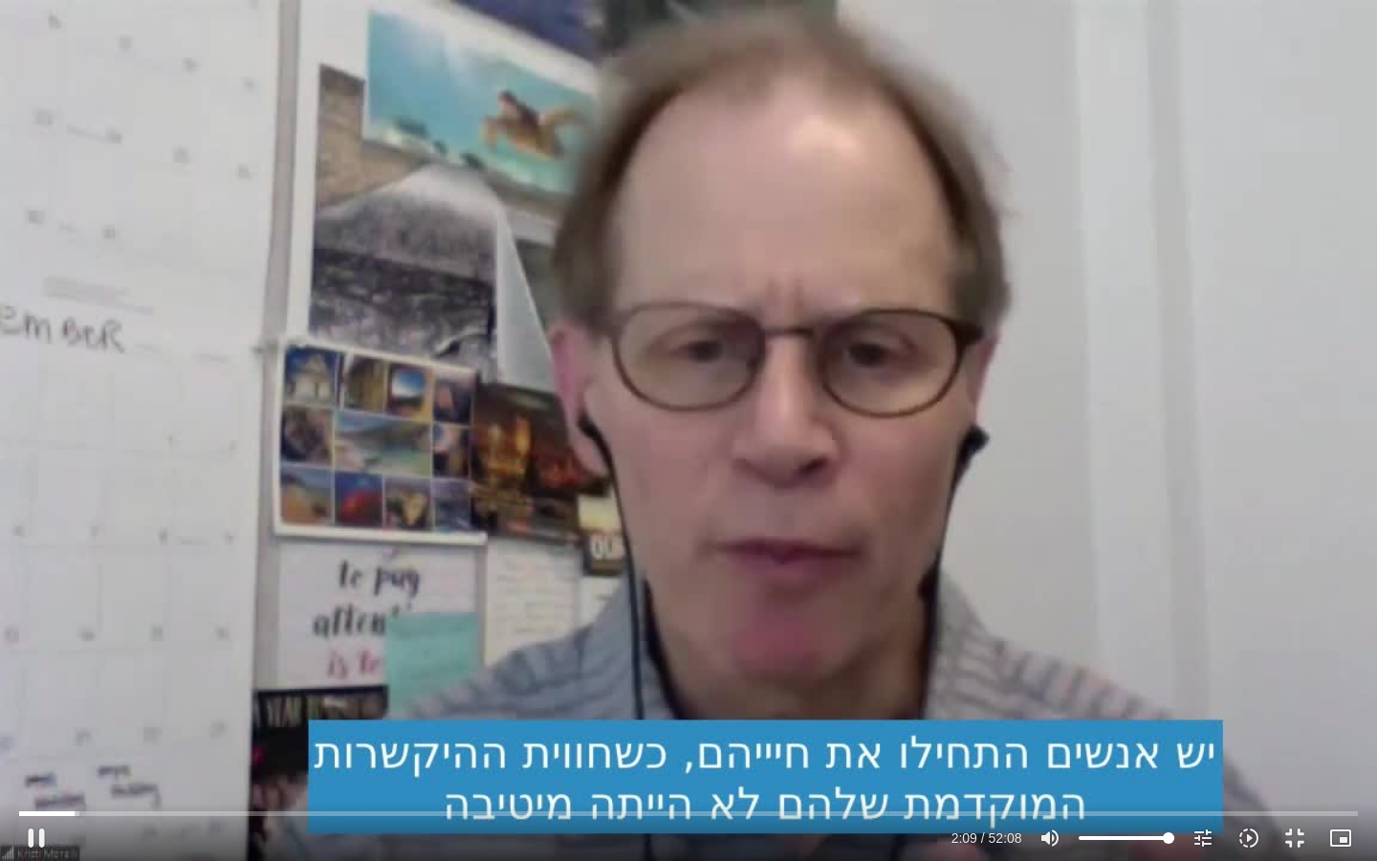
type input "129.995586"
